Goal: Participate in discussion: Engage in conversation with other users on a specific topic

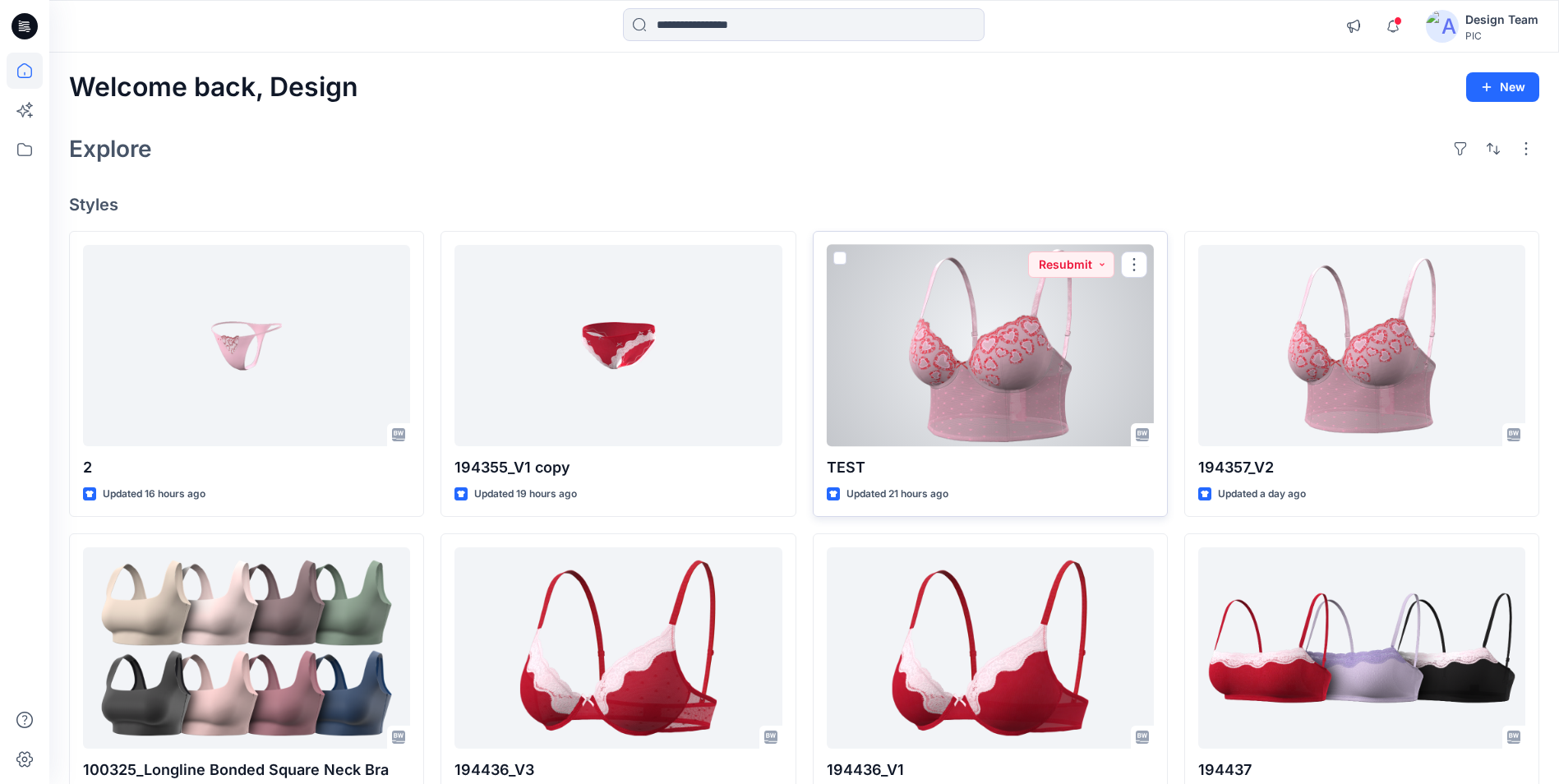
click at [1004, 386] on div at bounding box center [990, 345] width 327 height 201
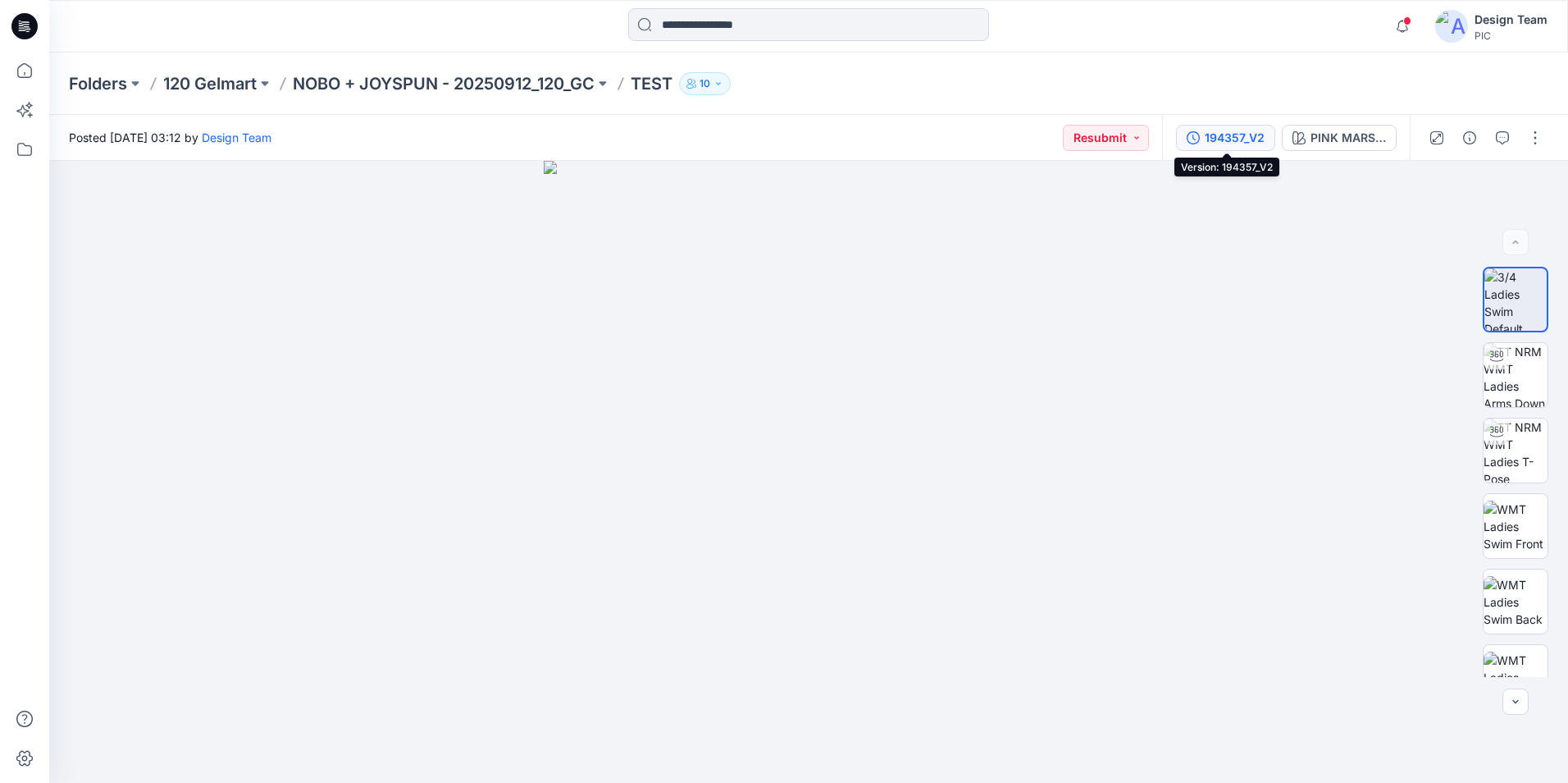
click at [1246, 144] on div "194357_V2" at bounding box center [1235, 138] width 60 height 18
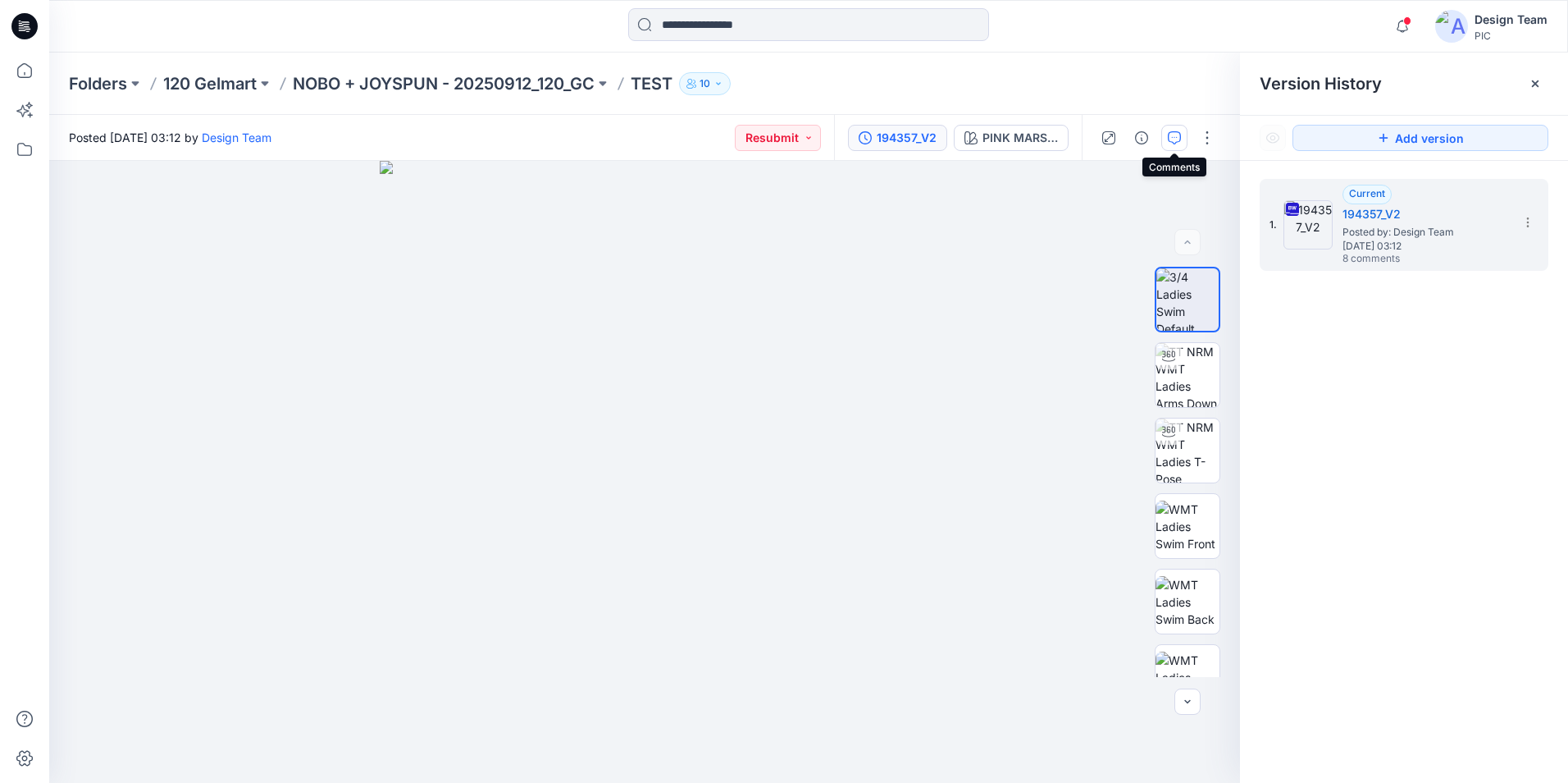
click at [1177, 144] on icon "button" at bounding box center [1175, 138] width 13 height 13
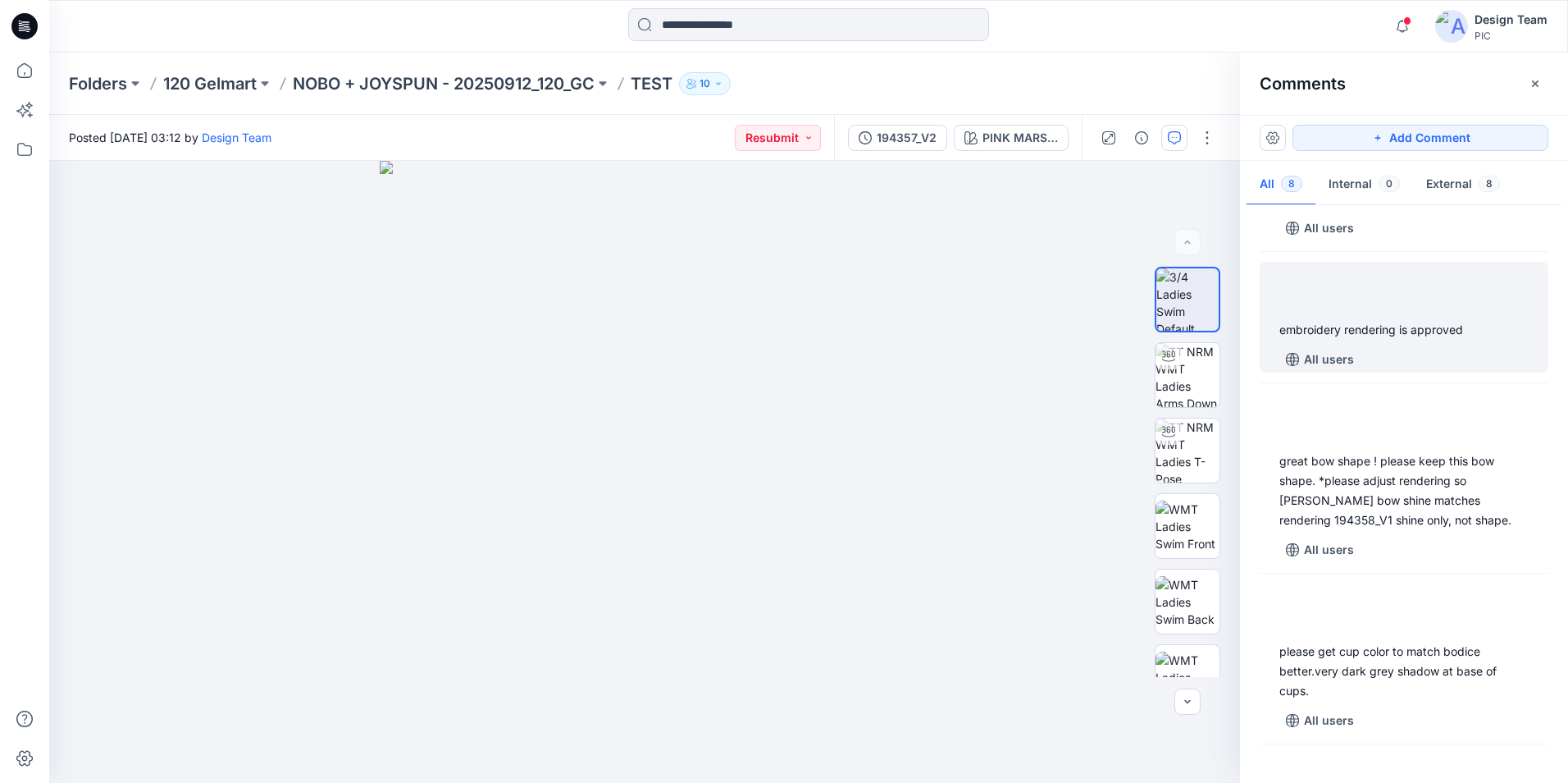
scroll to position [493, 0]
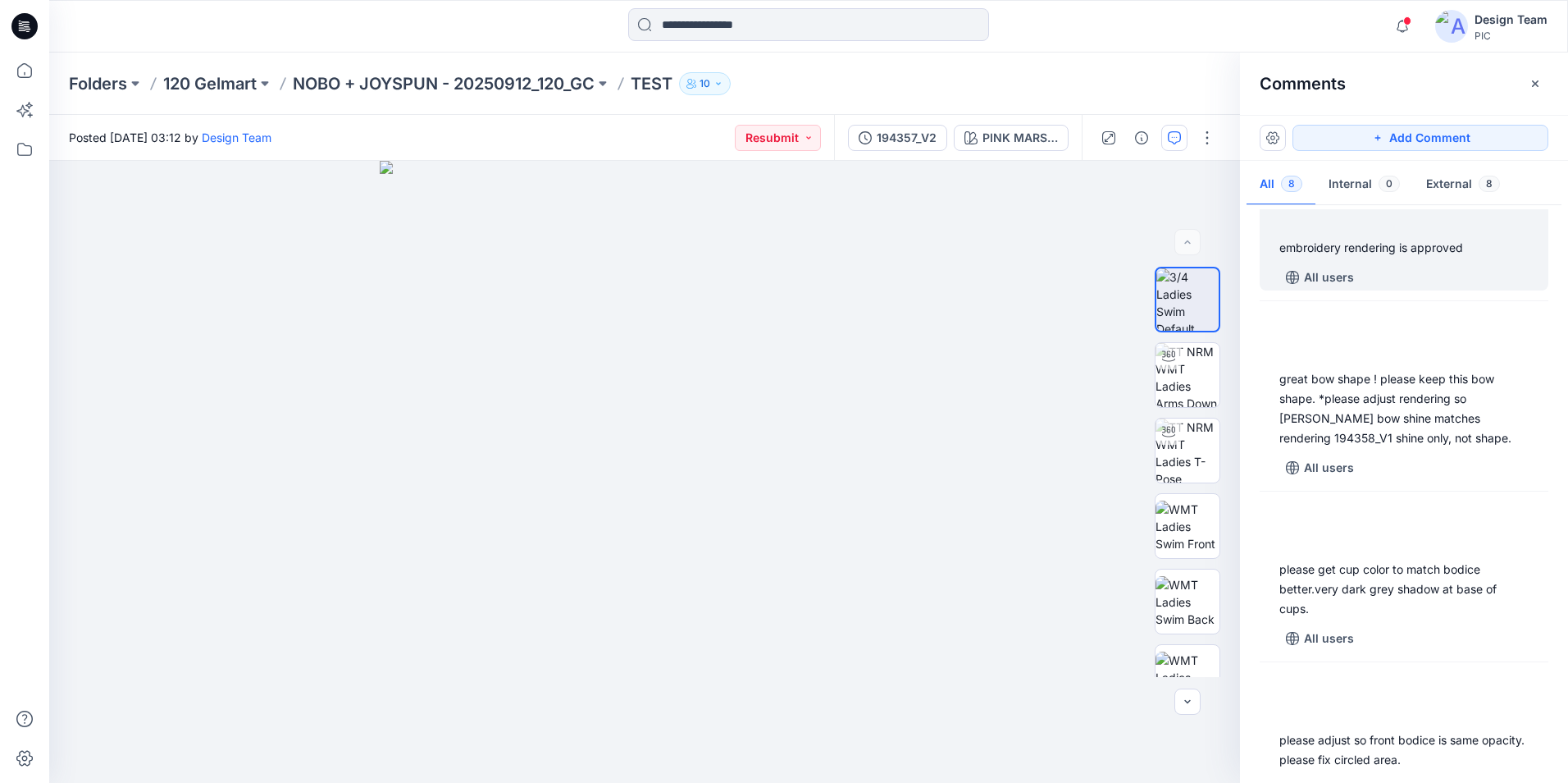
click at [1398, 258] on div "embroidery rendering is approved All users" at bounding box center [1404, 235] width 289 height 111
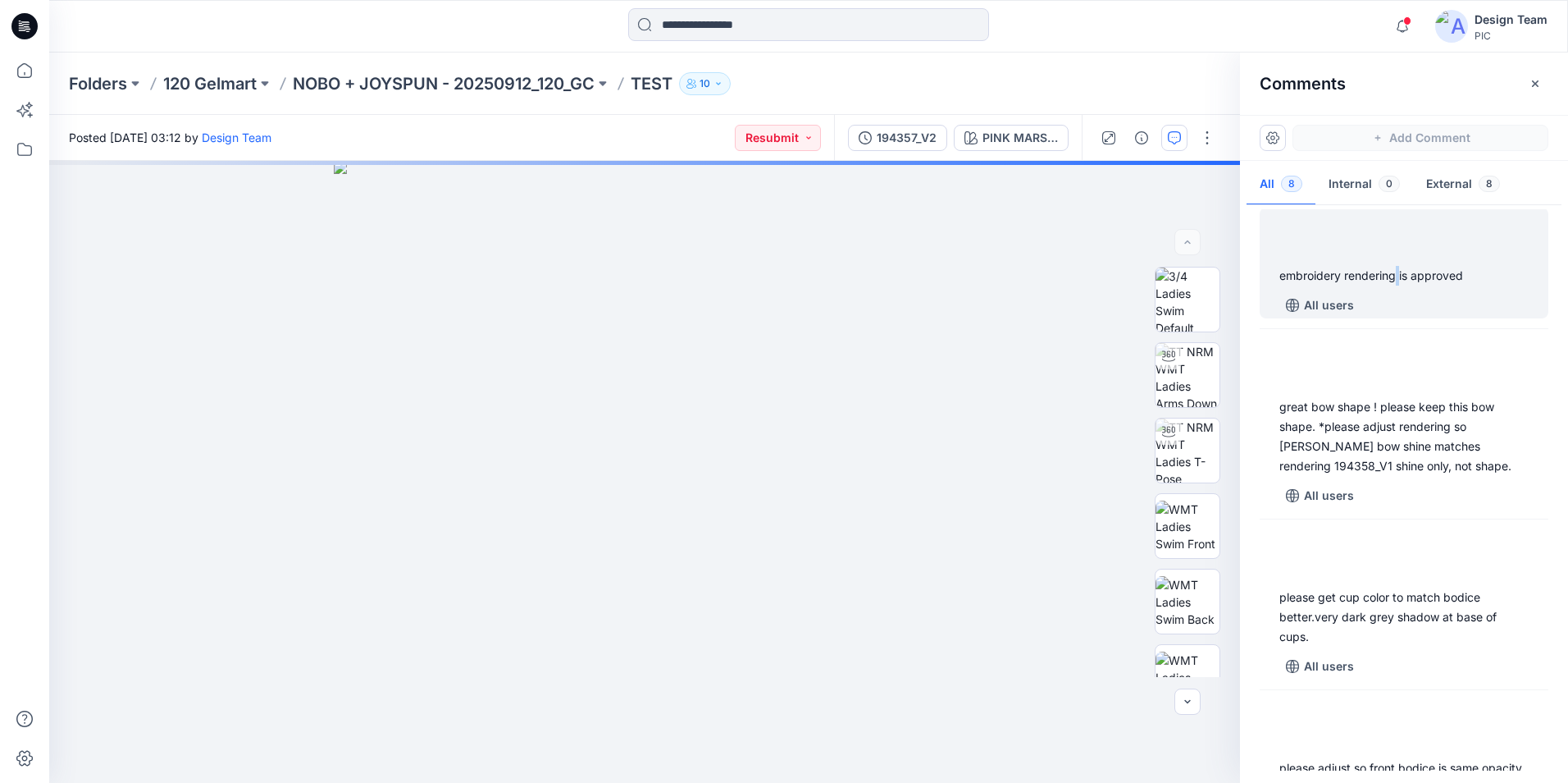
click at [1398, 258] on div "embroidery rendering is approved All users" at bounding box center [1404, 263] width 289 height 111
click at [1411, 280] on div "embroidery rendering is approved" at bounding box center [1404, 277] width 250 height 20
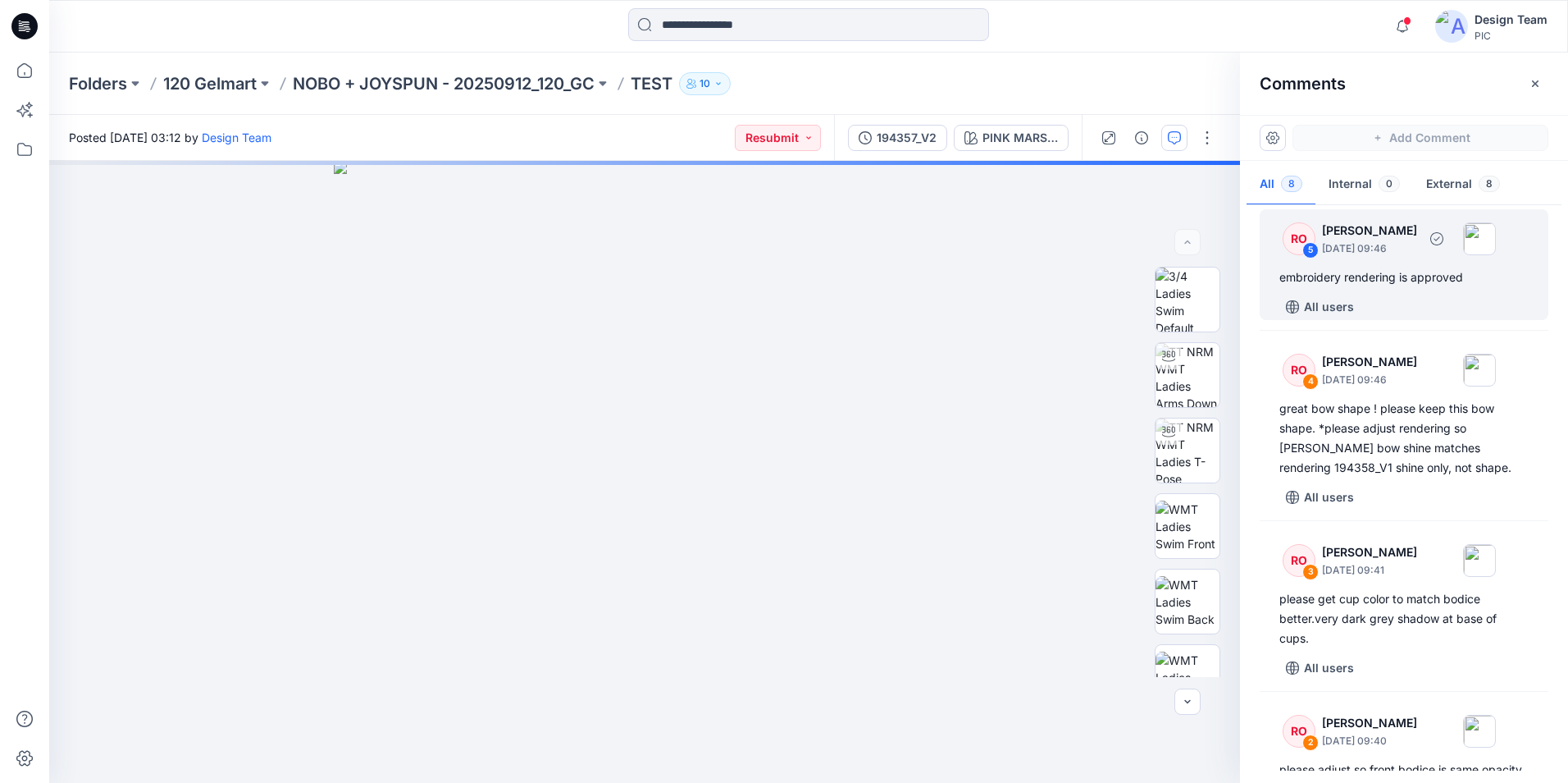
click at [1389, 266] on div "RO 5 [PERSON_NAME] [DATE] 09:46 embroidery rendering is approved All users" at bounding box center [1404, 265] width 289 height 111
drag, startPoint x: 1389, startPoint y: 266, endPoint x: 1348, endPoint y: 250, distance: 44.0
click at [1348, 250] on p "[DATE] 09:46" at bounding box center [1369, 249] width 95 height 17
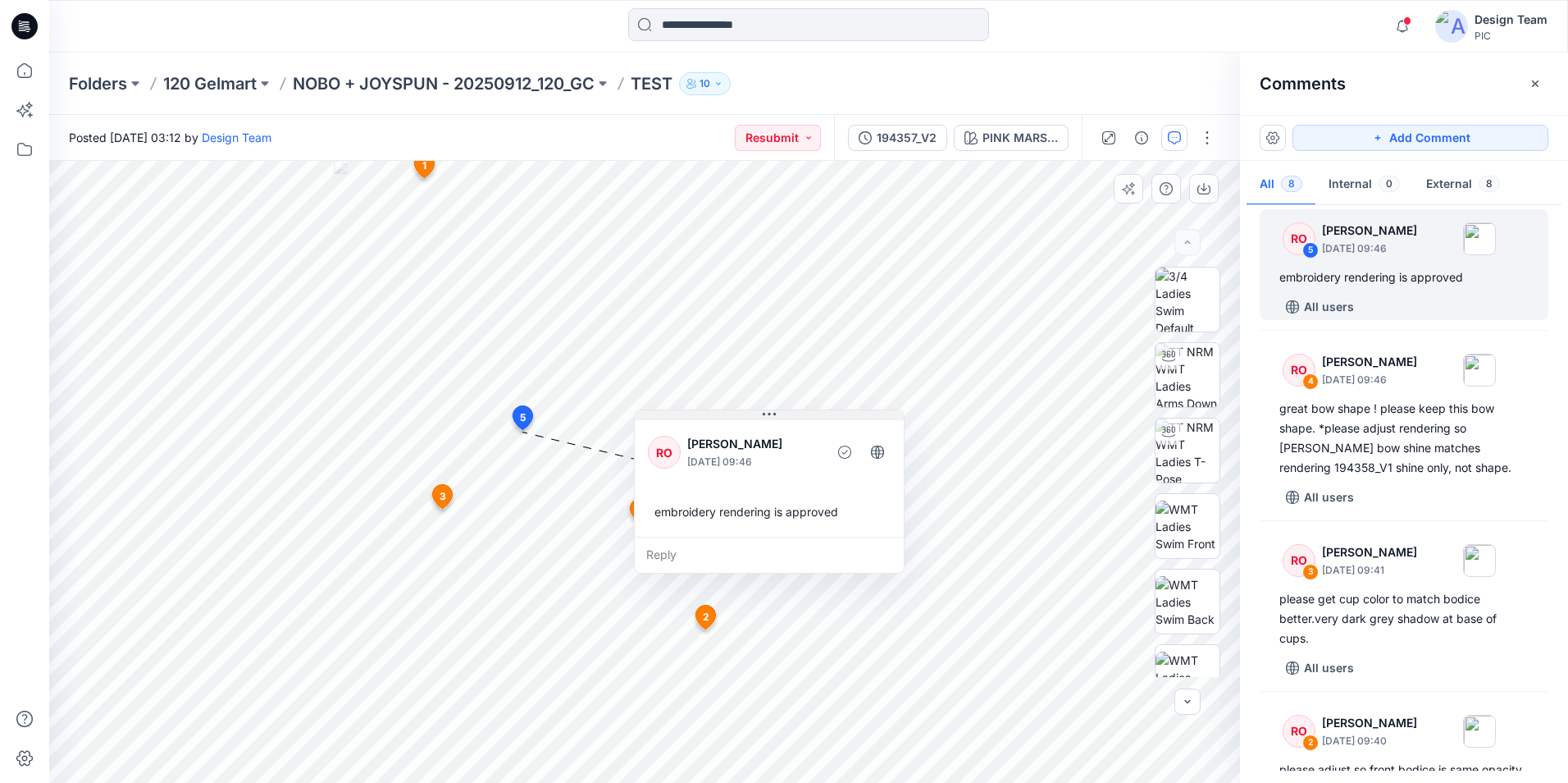
drag, startPoint x: 636, startPoint y: 441, endPoint x: 773, endPoint y: 412, distance: 140.0
click at [773, 412] on icon at bounding box center [769, 414] width 13 height 13
click at [660, 549] on div "Reply" at bounding box center [769, 554] width 269 height 36
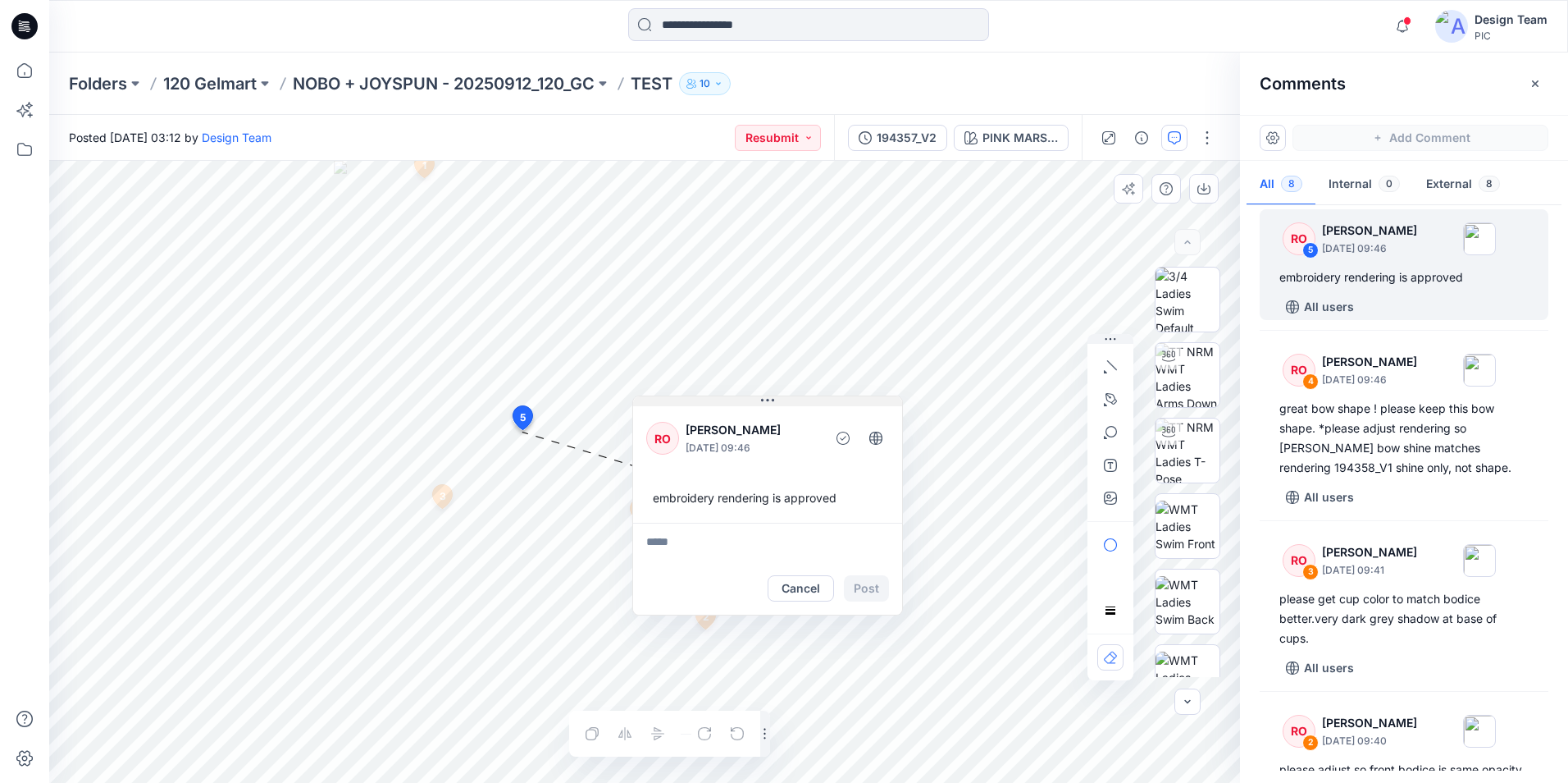
drag, startPoint x: 773, startPoint y: 410, endPoint x: 772, endPoint y: 397, distance: 13.0
click at [772, 397] on icon at bounding box center [768, 401] width 13 height 13
click at [785, 585] on button "Cancel" at bounding box center [802, 588] width 67 height 26
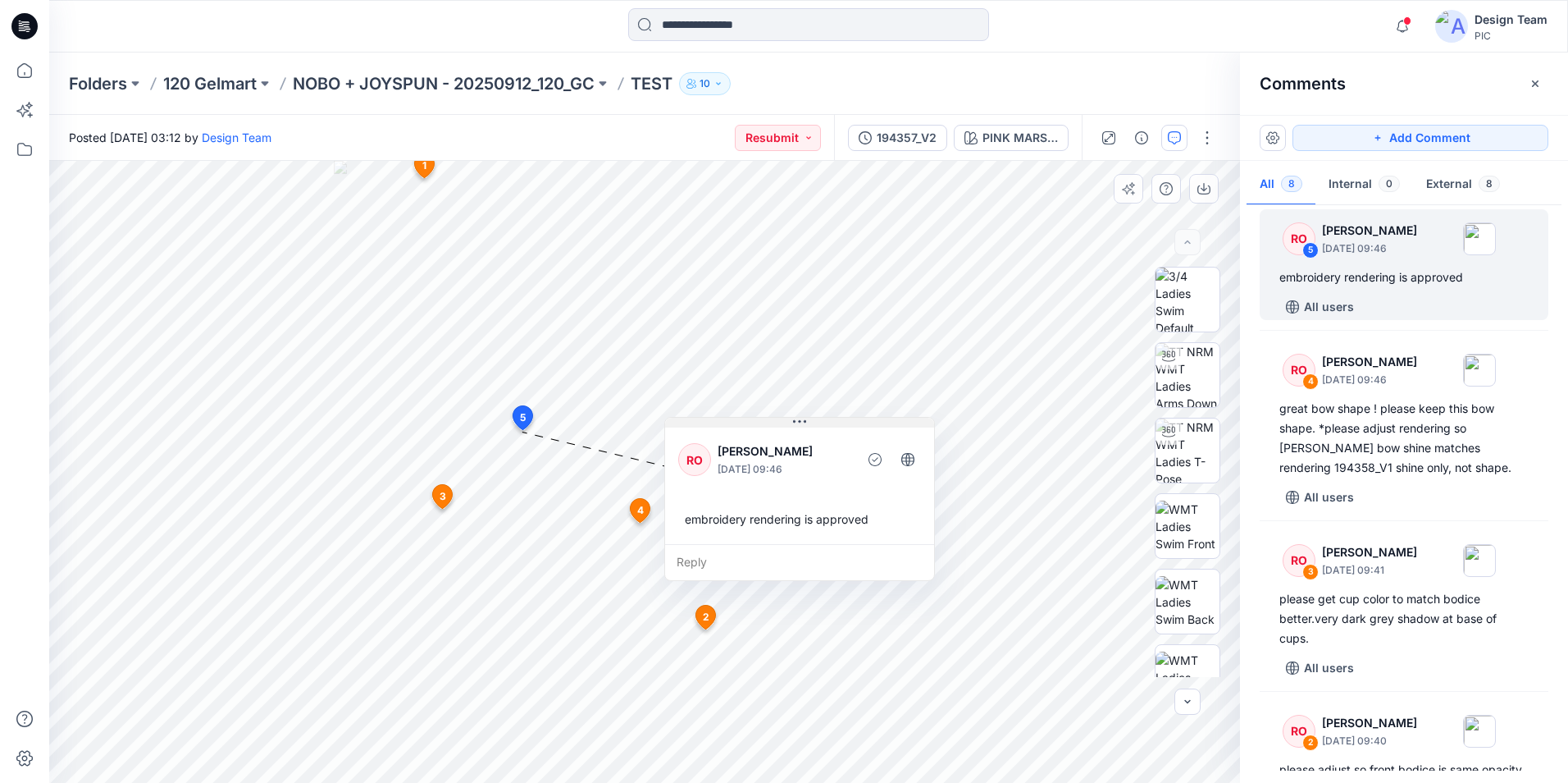
drag, startPoint x: 767, startPoint y: 404, endPoint x: 798, endPoint y: 425, distance: 37.4
click at [798, 425] on icon at bounding box center [799, 422] width 13 height 13
